Goal: Task Accomplishment & Management: Manage account settings

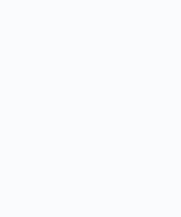
click at [103, 42] on body at bounding box center [90, 108] width 181 height 217
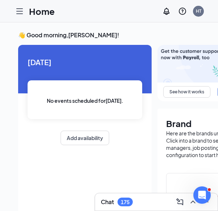
click at [21, 13] on icon "Hamburger" at bounding box center [20, 11] width 6 height 5
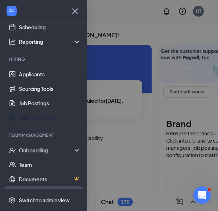
scroll to position [81, 0]
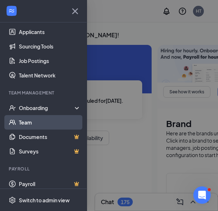
click at [37, 127] on link "Team" at bounding box center [50, 122] width 62 height 14
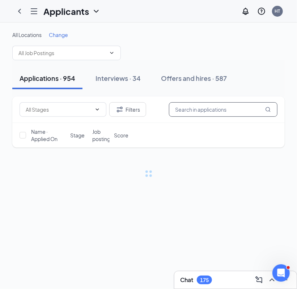
click at [212, 109] on input "text" at bounding box center [223, 109] width 109 height 14
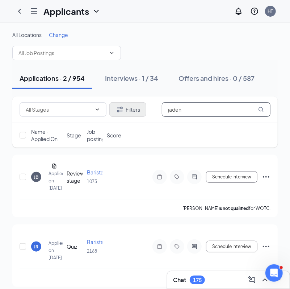
drag, startPoint x: 199, startPoint y: 105, endPoint x: 112, endPoint y: 105, distance: 87.3
click at [112, 105] on div "Filters jaden" at bounding box center [145, 109] width 251 height 14
type input "brown"
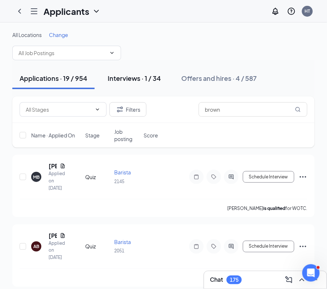
click at [152, 77] on div "Interviews · 1 / 34" at bounding box center [134, 78] width 53 height 9
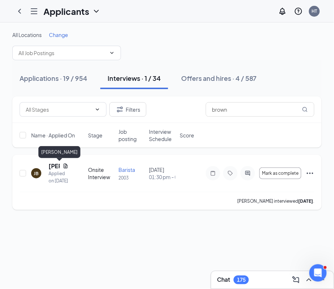
click at [53, 169] on h5 "[PERSON_NAME]" at bounding box center [54, 166] width 11 height 8
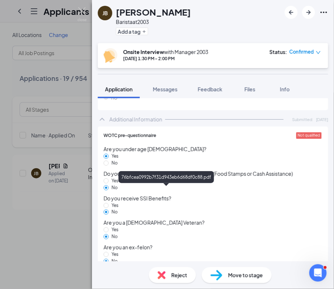
scroll to position [483, 0]
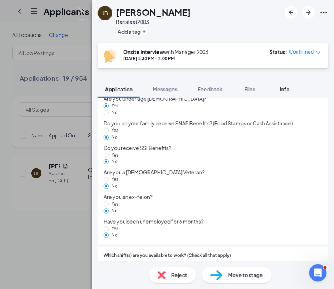
click at [280, 90] on div "Info" at bounding box center [284, 88] width 14 height 7
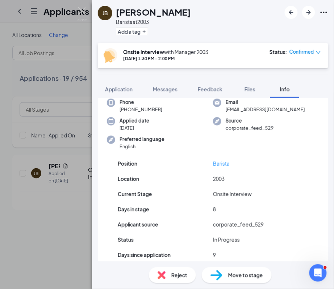
scroll to position [55, 0]
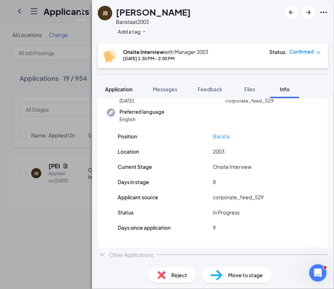
click at [130, 86] on span "Application" at bounding box center [119, 89] width 28 height 7
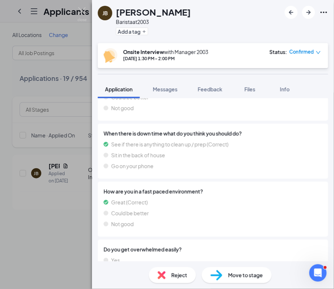
scroll to position [868, 0]
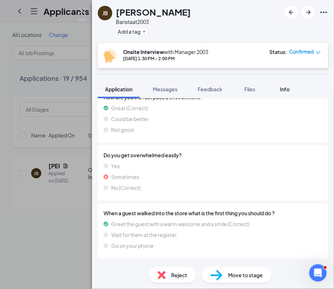
click at [288, 90] on span "Info" at bounding box center [285, 89] width 10 height 7
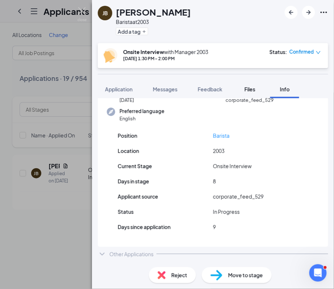
click at [250, 91] on span "Files" at bounding box center [249, 89] width 11 height 7
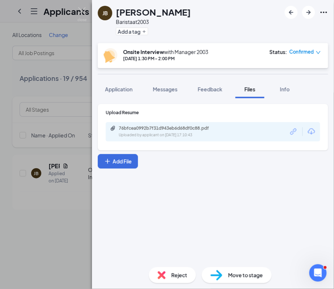
click at [257, 131] on div "76bfcea0992b7f31d943eb6d68df0c88.pdf Uploaded by applicant on [DATE] 17:10:43" at bounding box center [213, 131] width 214 height 19
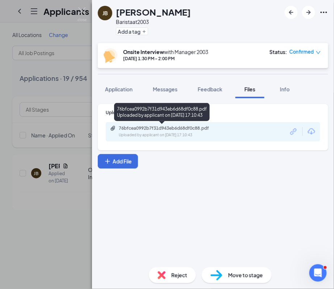
click at [198, 131] on div "76bfcea0992b7f31d943eb6d68df0c88.pdf" at bounding box center [169, 128] width 101 height 6
